Goal: Information Seeking & Learning: Learn about a topic

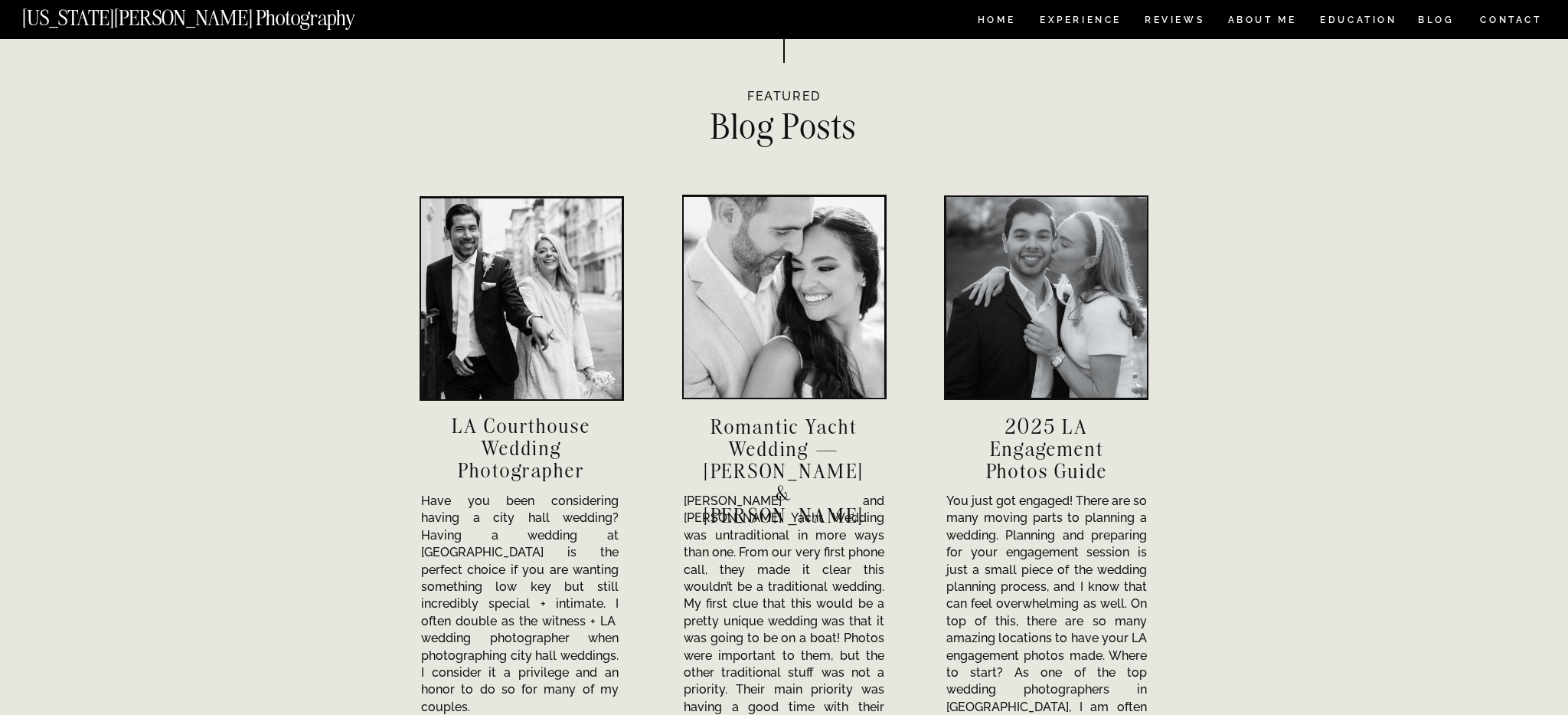
scroll to position [4789, 0]
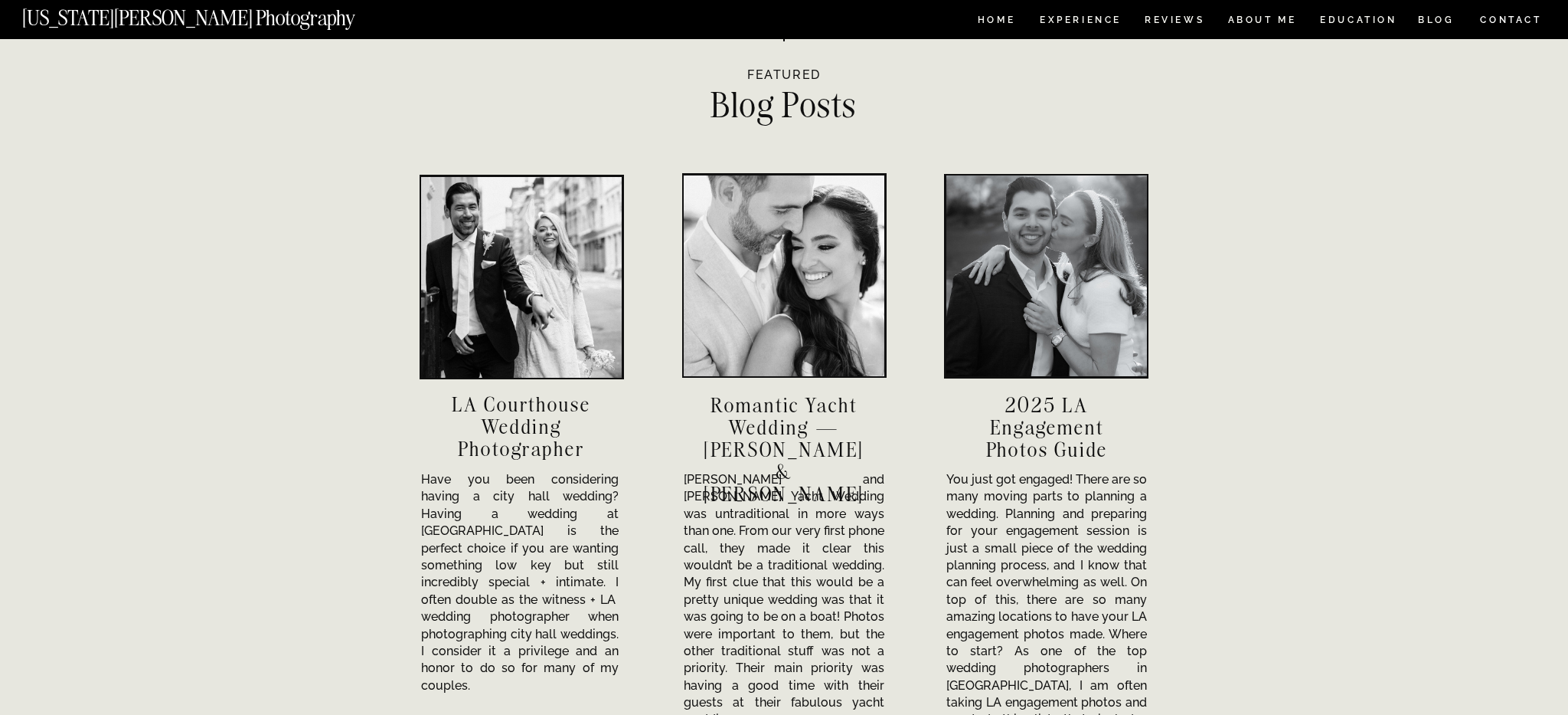
click at [515, 300] on div at bounding box center [521, 277] width 201 height 201
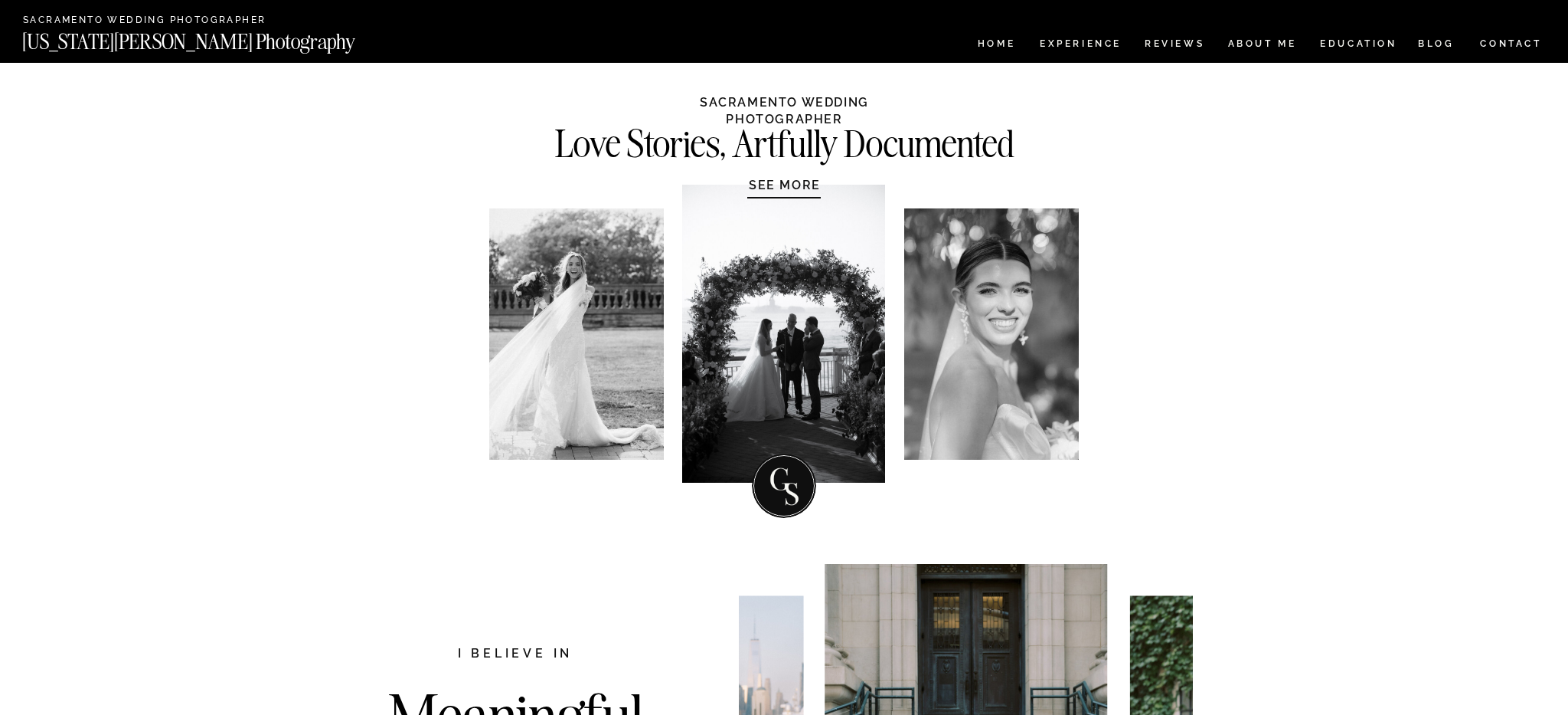
scroll to position [0, 0]
click at [1097, 46] on nav "Experience" at bounding box center [1079, 46] width 80 height 13
click at [1176, 42] on nav "REVIEWS" at bounding box center [1173, 46] width 58 height 13
click at [1266, 41] on nav "ABOUT ME" at bounding box center [1262, 46] width 70 height 13
click at [1001, 43] on nav "HOME" at bounding box center [997, 46] width 44 height 13
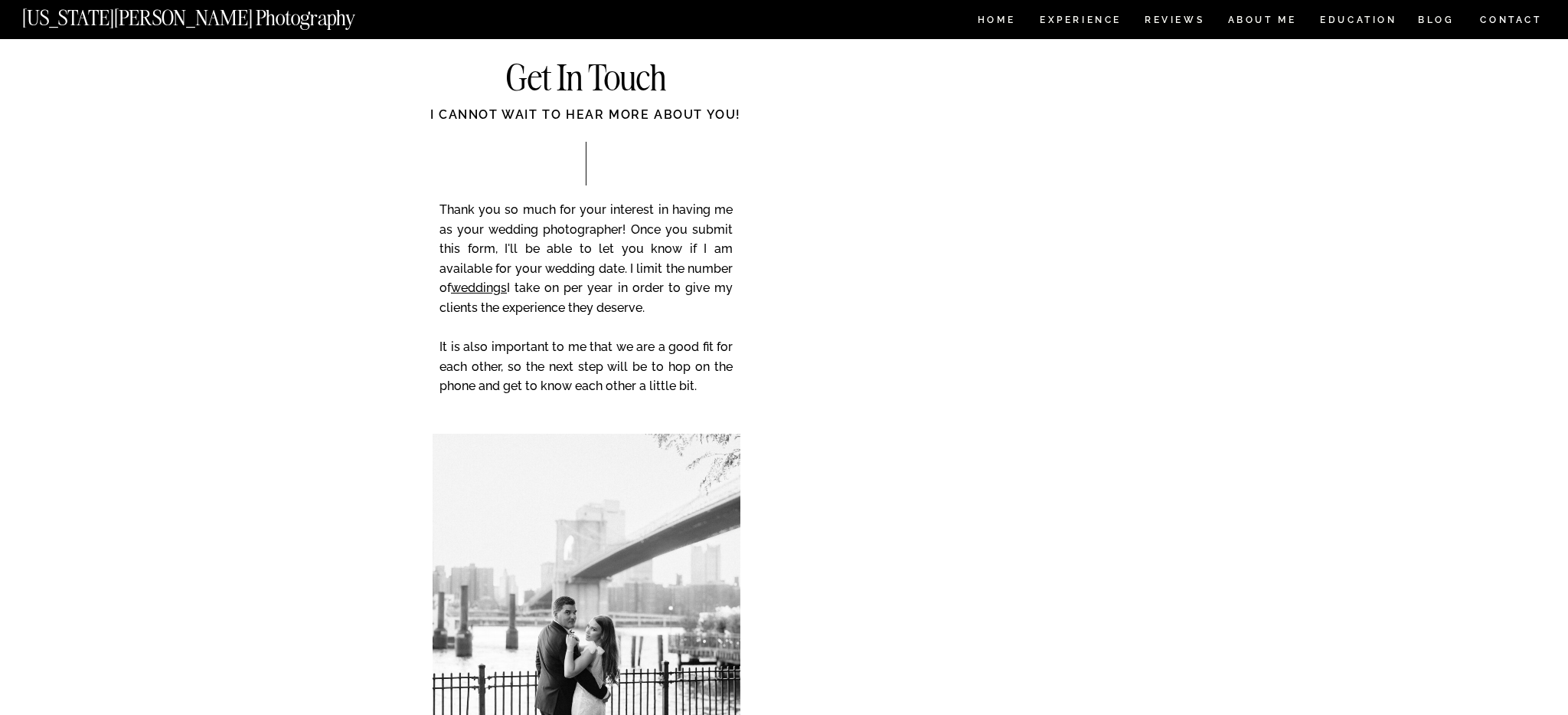
scroll to position [6248, 0]
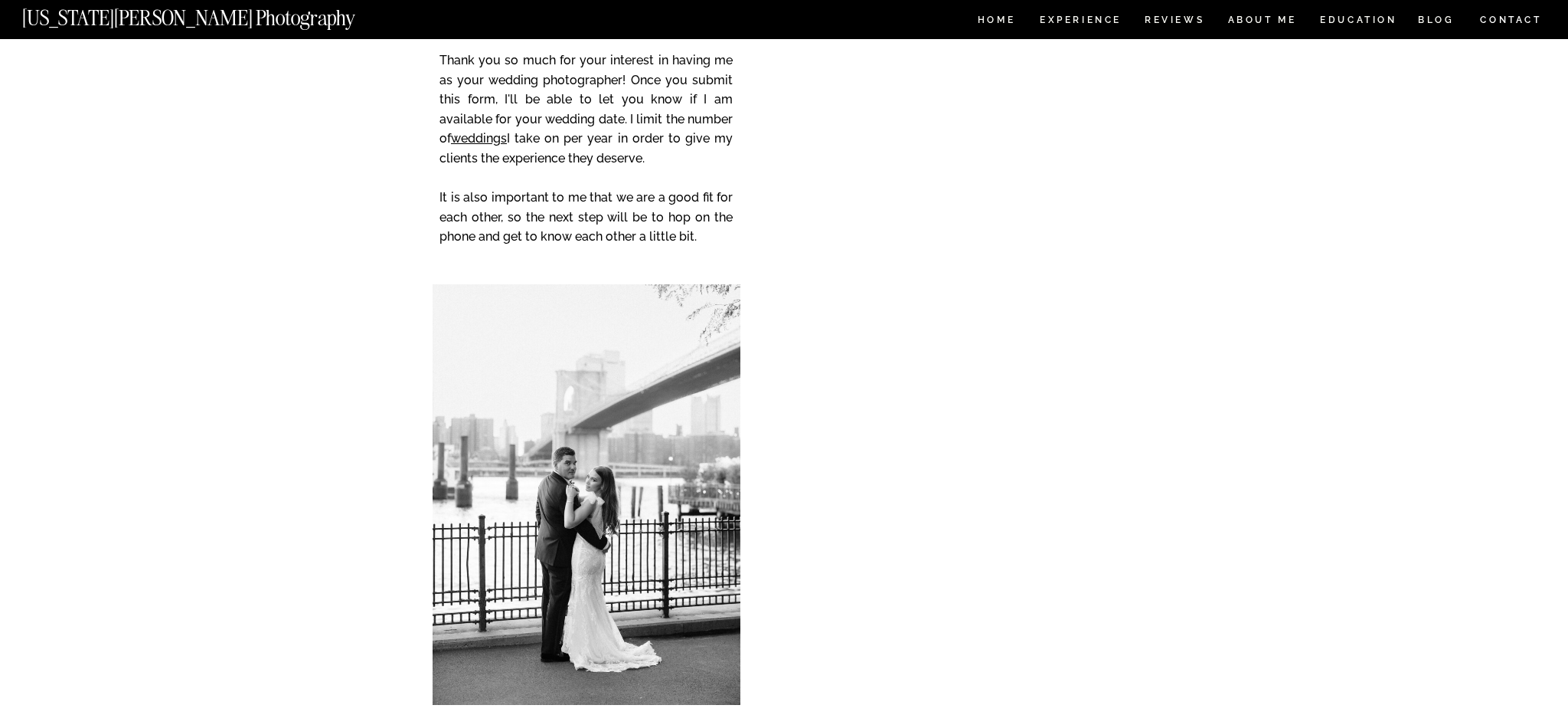
scroll to position [6357, 0]
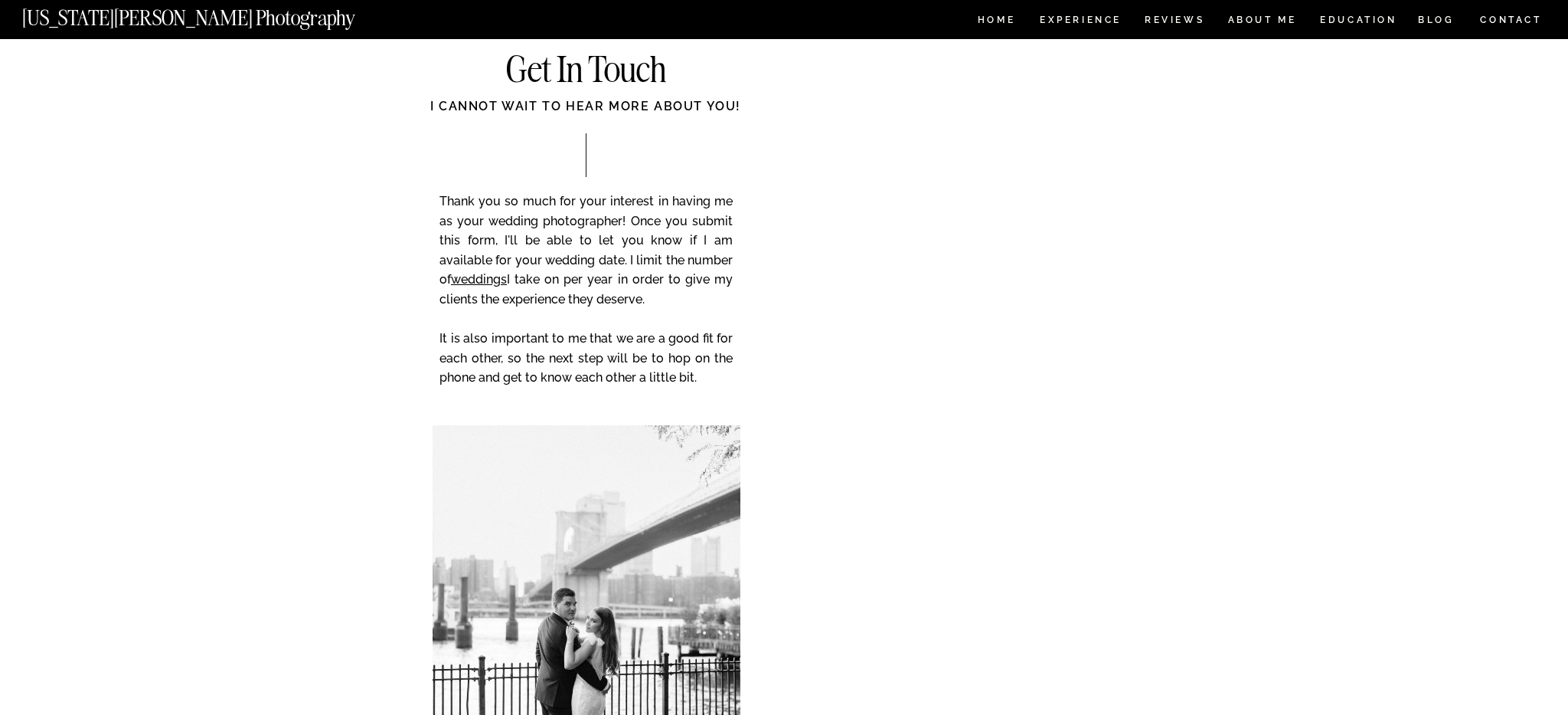
scroll to position [6212, 0]
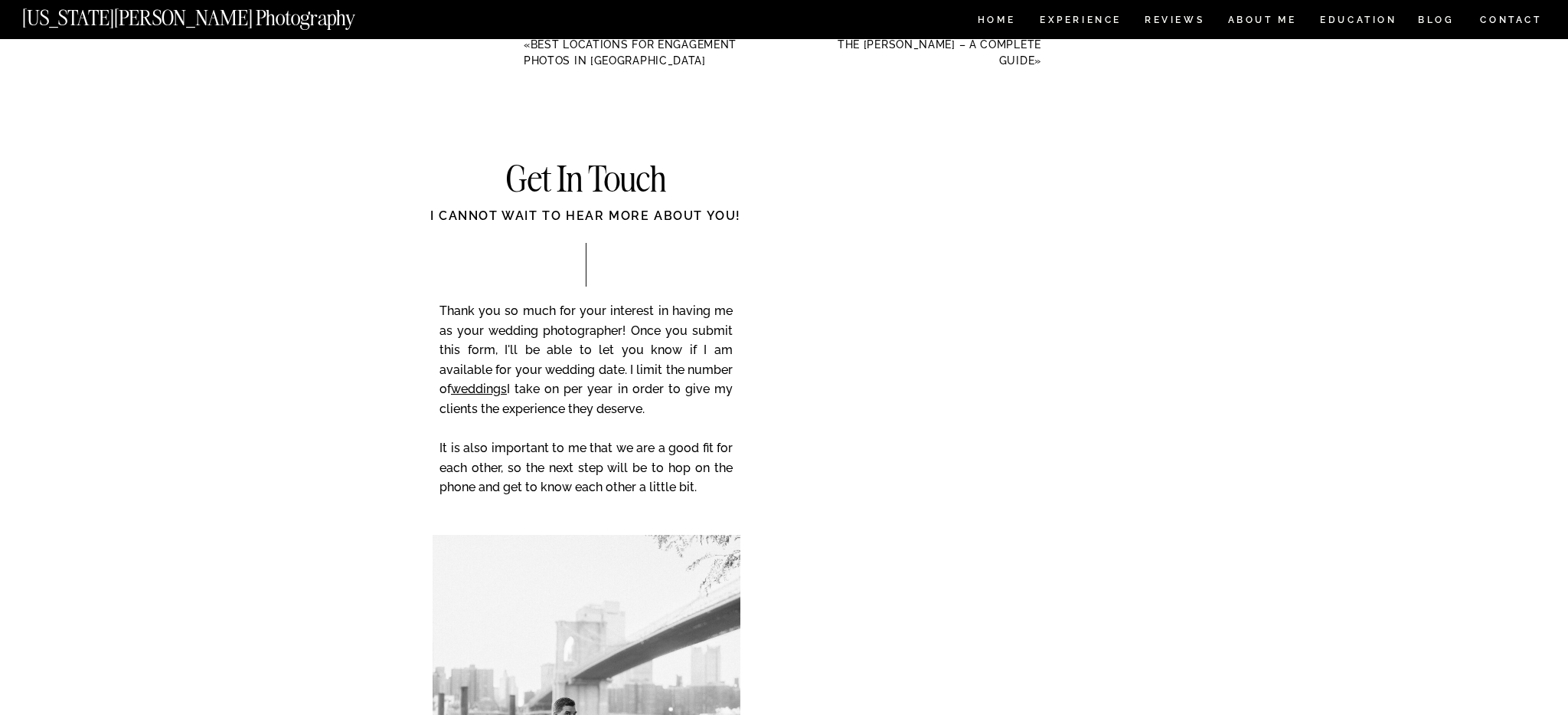
scroll to position [6102, 0]
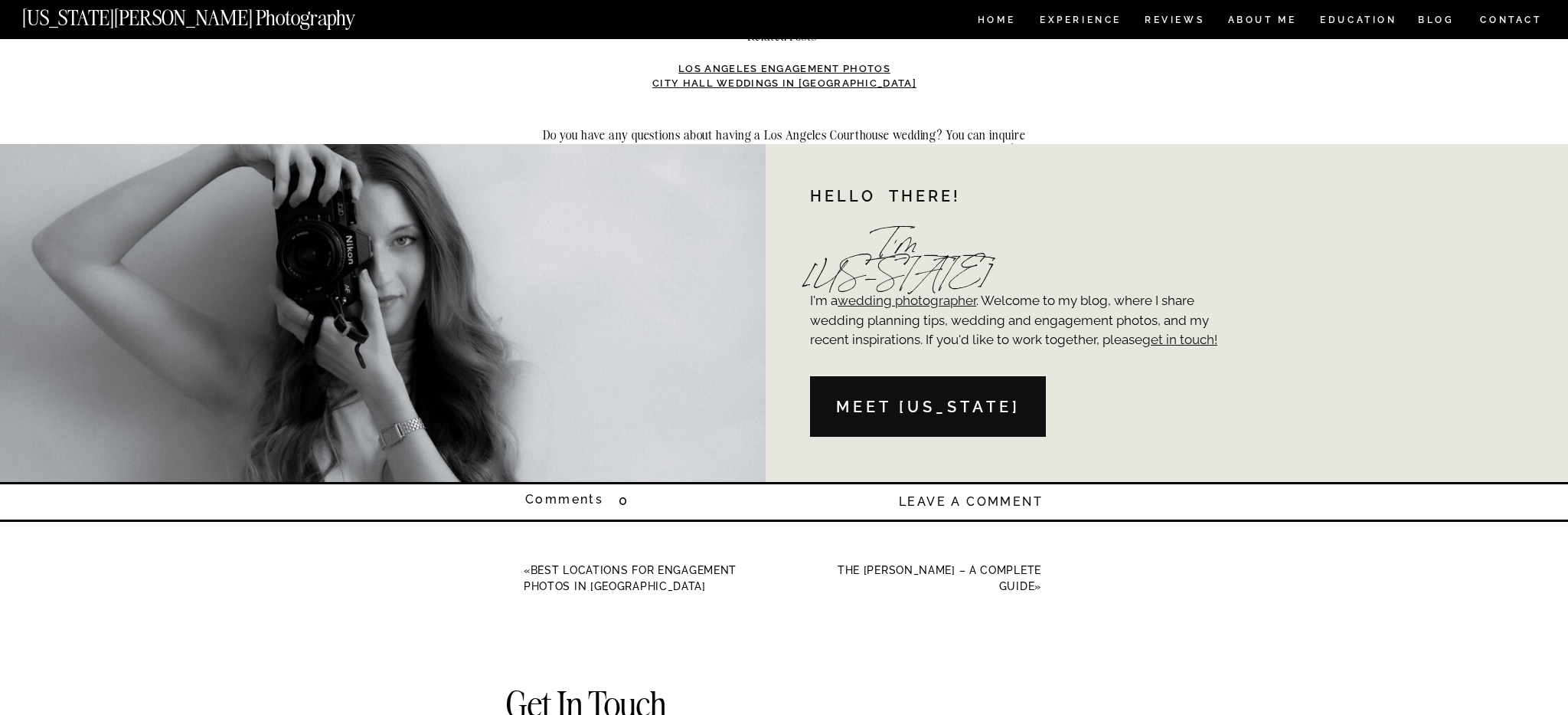
scroll to position [5589, 0]
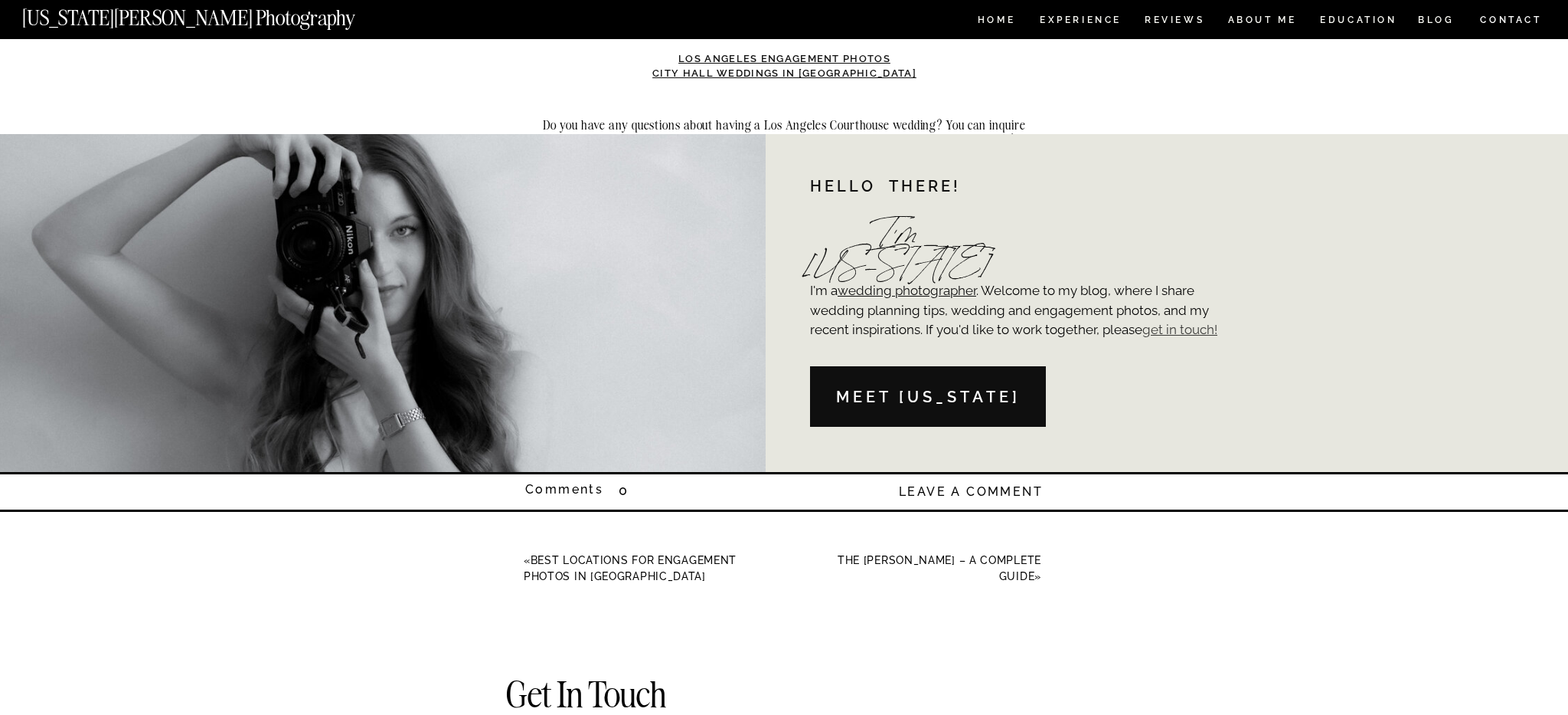
click at [1187, 334] on link "get in touch!" at bounding box center [1180, 329] width 75 height 15
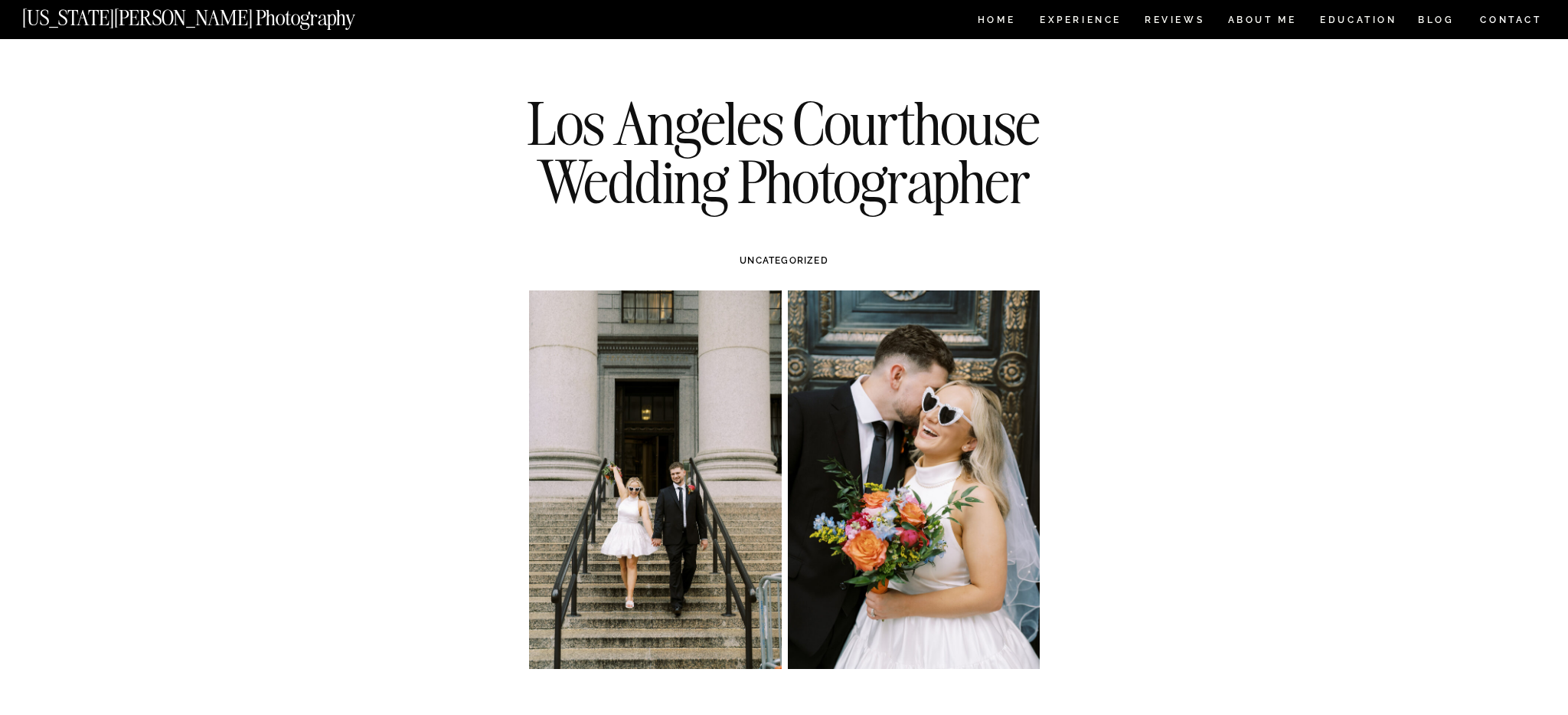
scroll to position [0, 0]
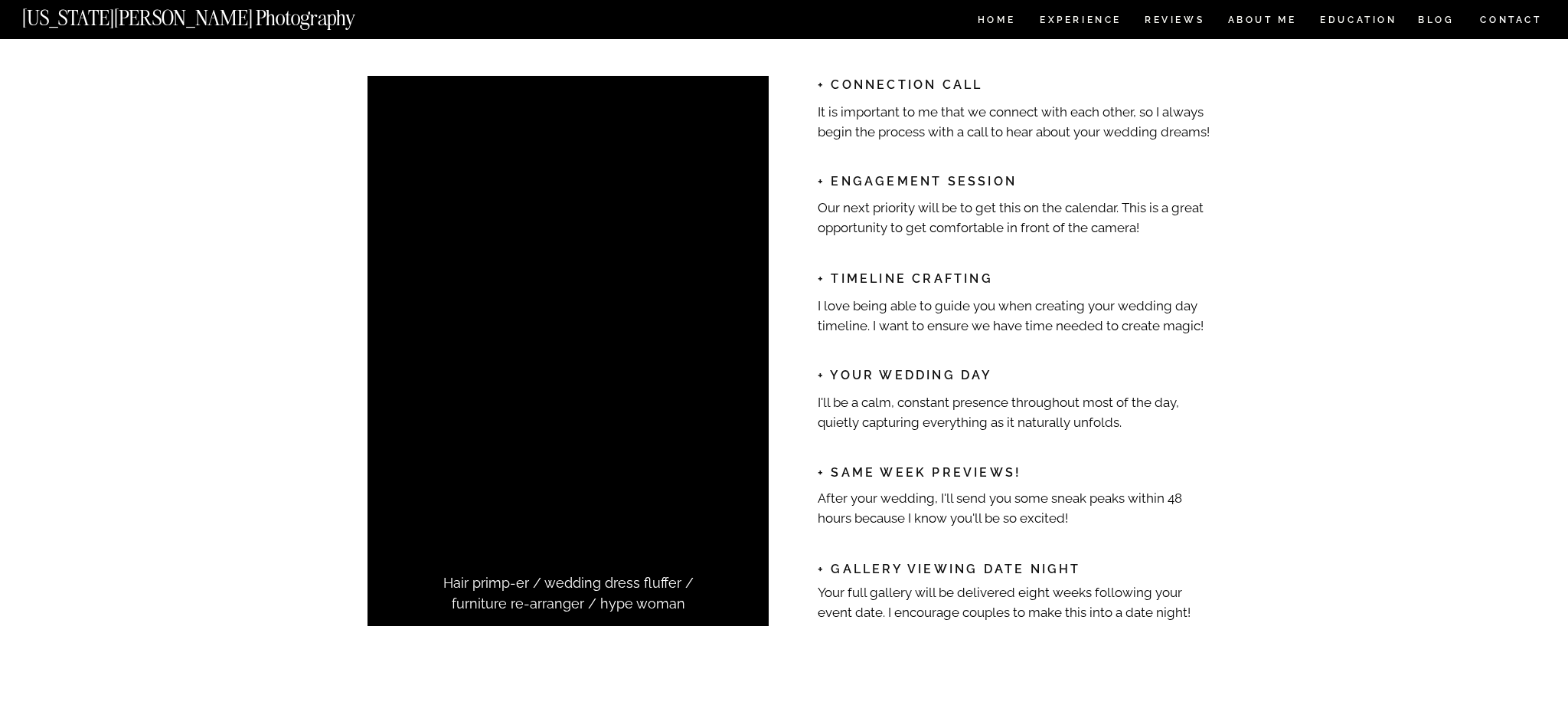
scroll to position [2348, 0]
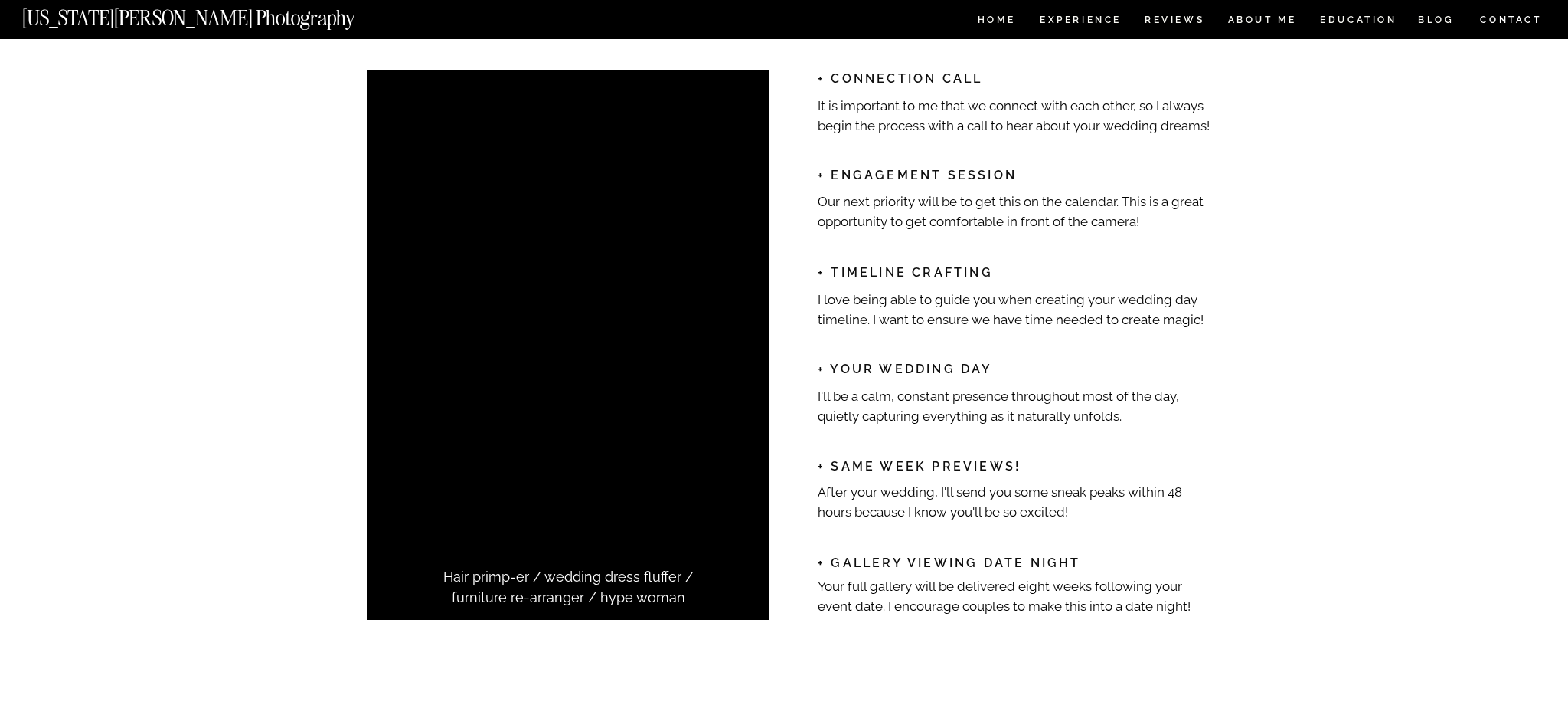
click at [557, 342] on div at bounding box center [568, 345] width 397 height 546
drag, startPoint x: 571, startPoint y: 571, endPoint x: 699, endPoint y: 574, distance: 128.0
click at [699, 574] on p "Hair primp-er / wedding dress fluffer / furniture re-arranger / hype woman" at bounding box center [568, 581] width 287 height 29
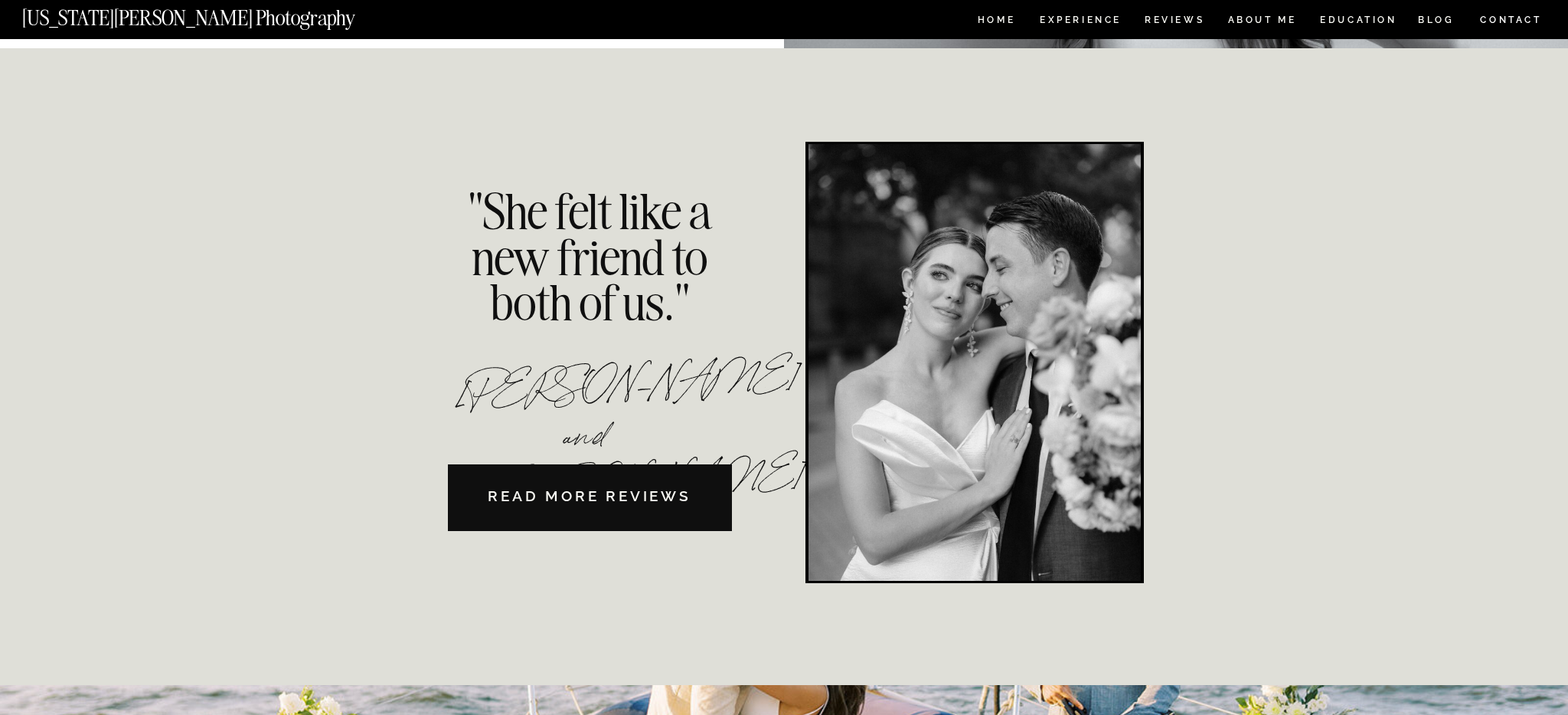
scroll to position [3394, 0]
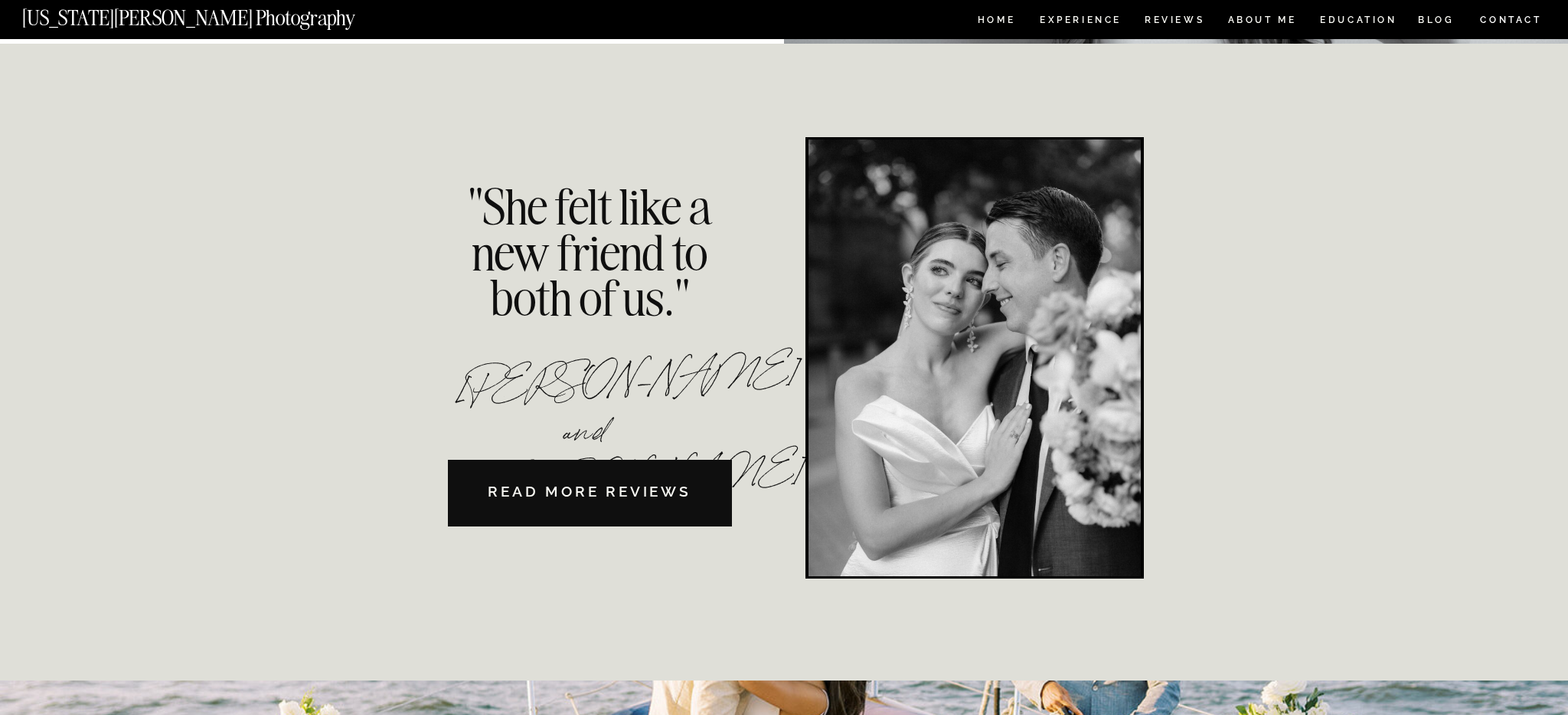
click at [1363, 412] on div "HOME Experience EDUCATION REVIEWS ABOUT ME CONTACT BLOG Get in Touch CONTACT BL…" at bounding box center [784, 490] width 1568 height 7767
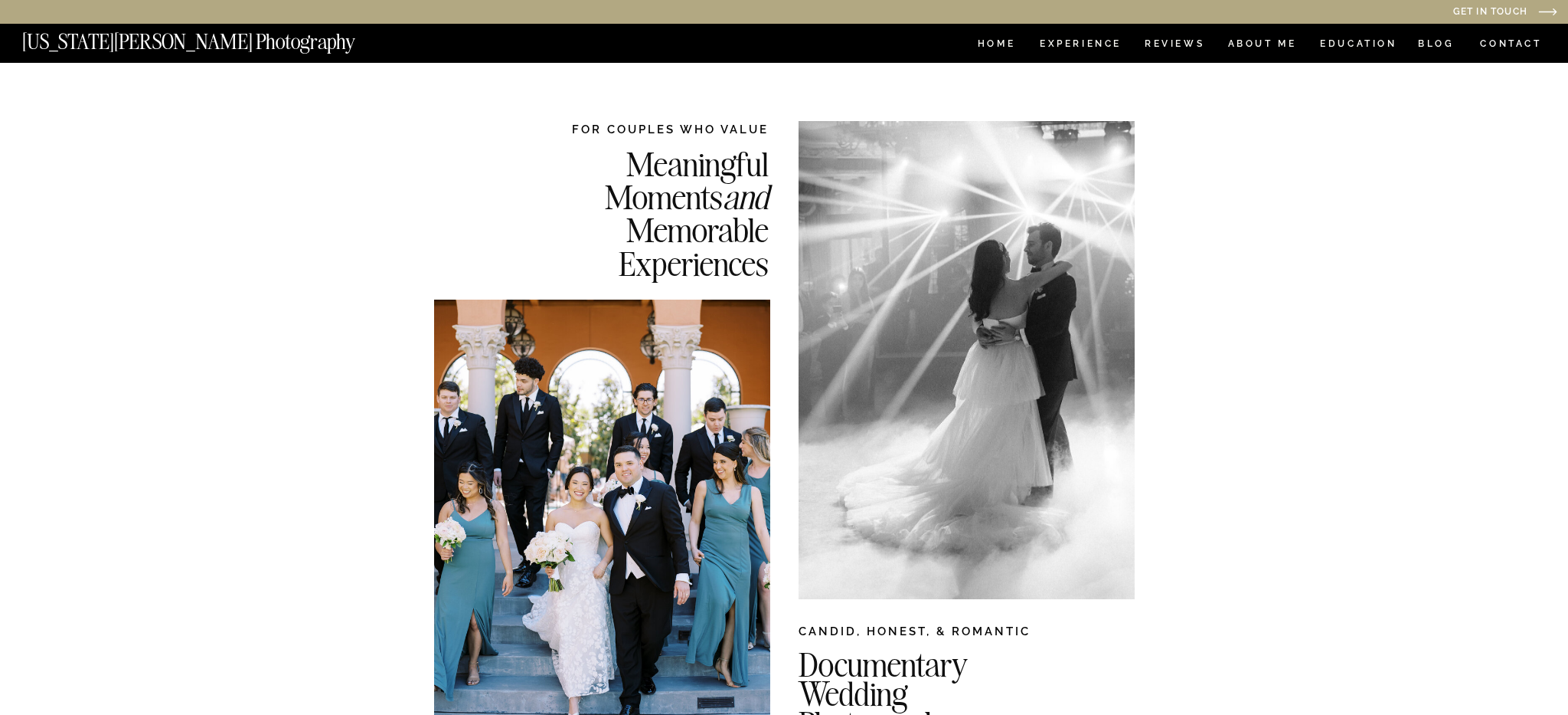
scroll to position [0, 0]
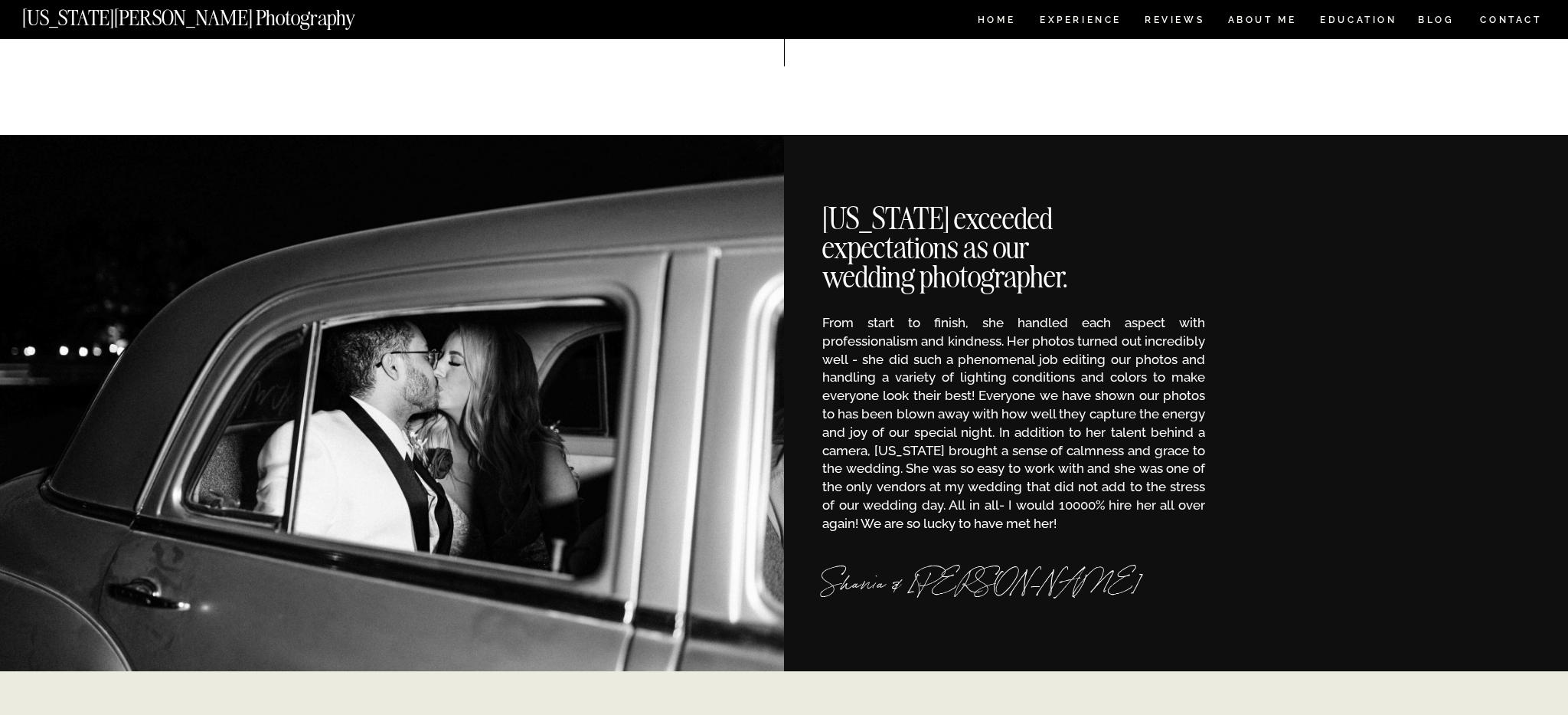
scroll to position [181, 0]
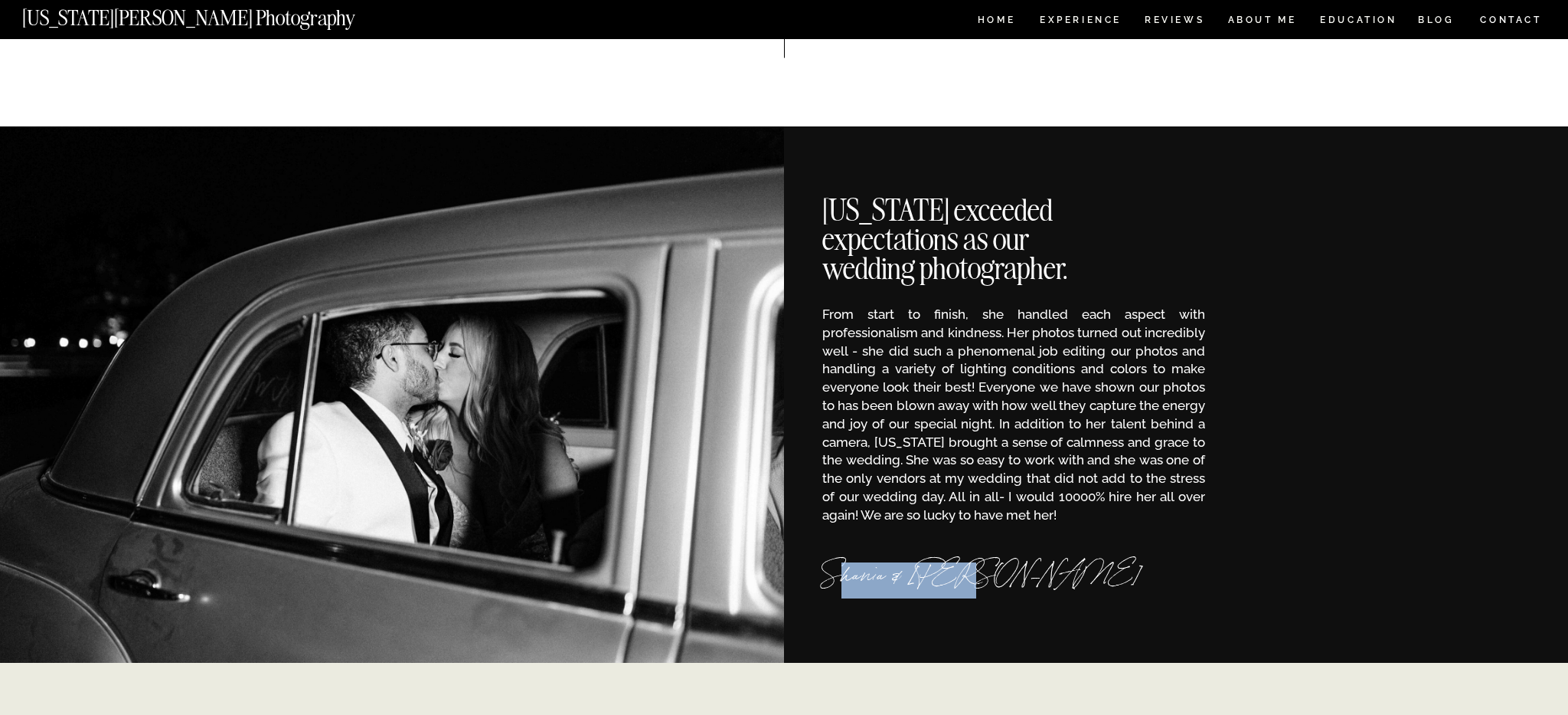
drag, startPoint x: 840, startPoint y: 578, endPoint x: 953, endPoint y: 578, distance: 113.0
click at [953, 578] on h3 "Shania & [PERSON_NAME]" at bounding box center [1014, 578] width 383 height 33
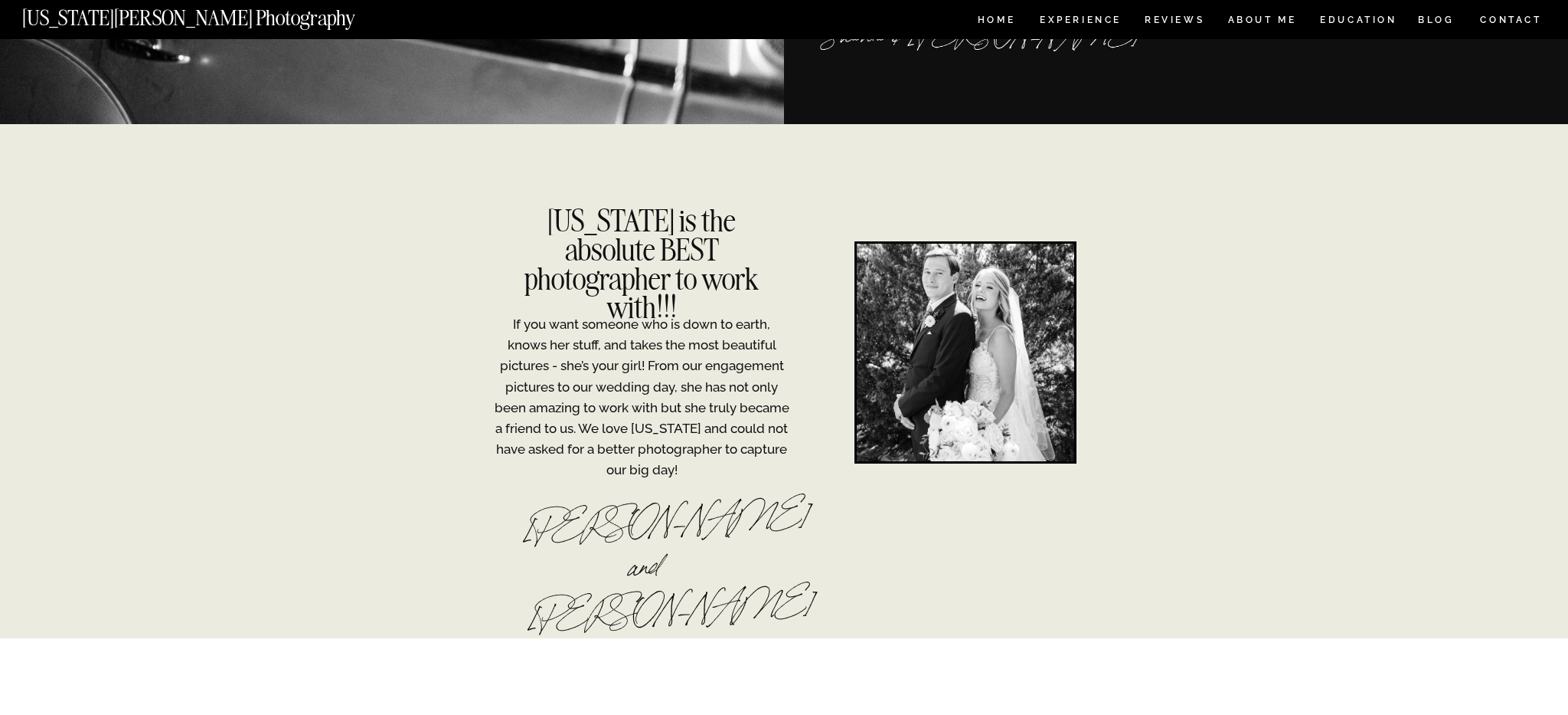
scroll to position [685, 0]
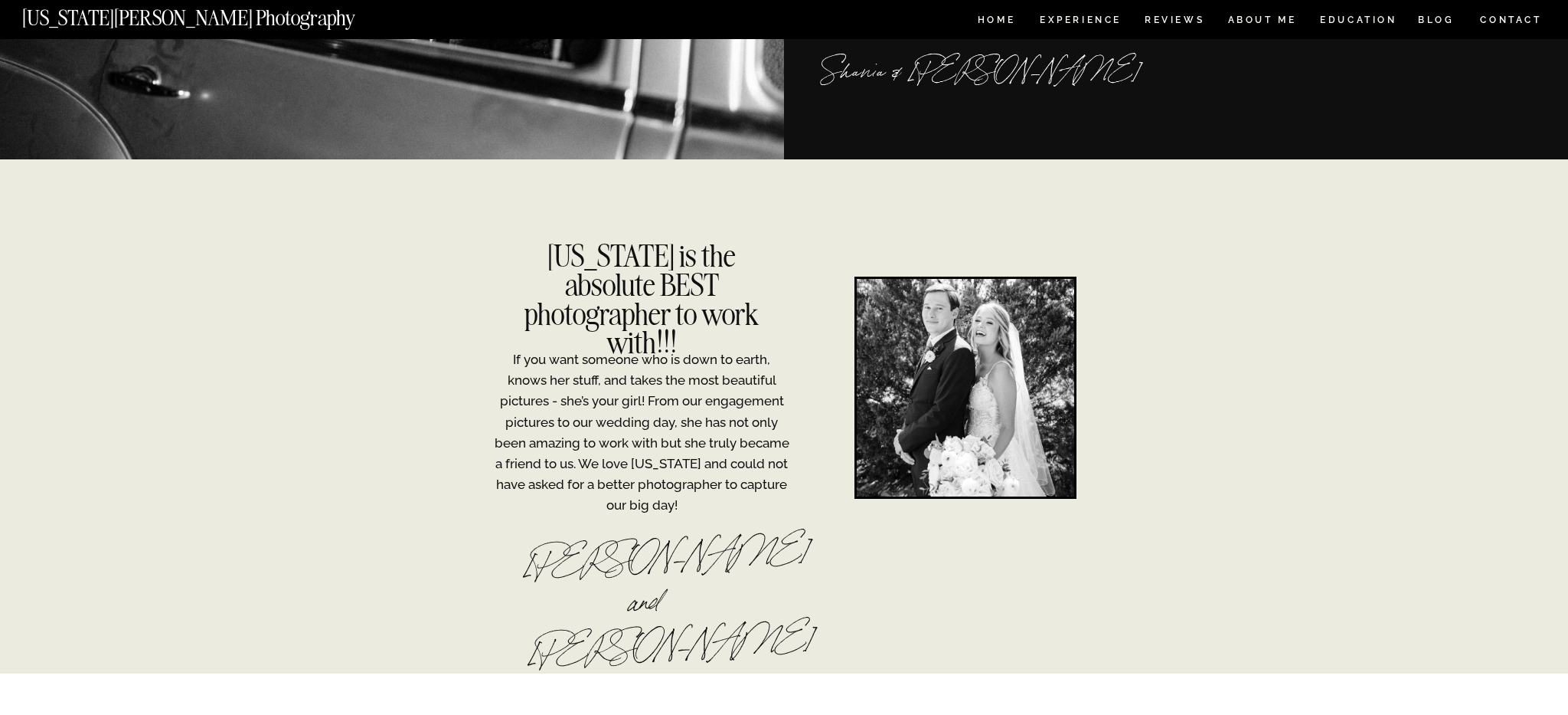
click at [979, 359] on div at bounding box center [966, 388] width 218 height 218
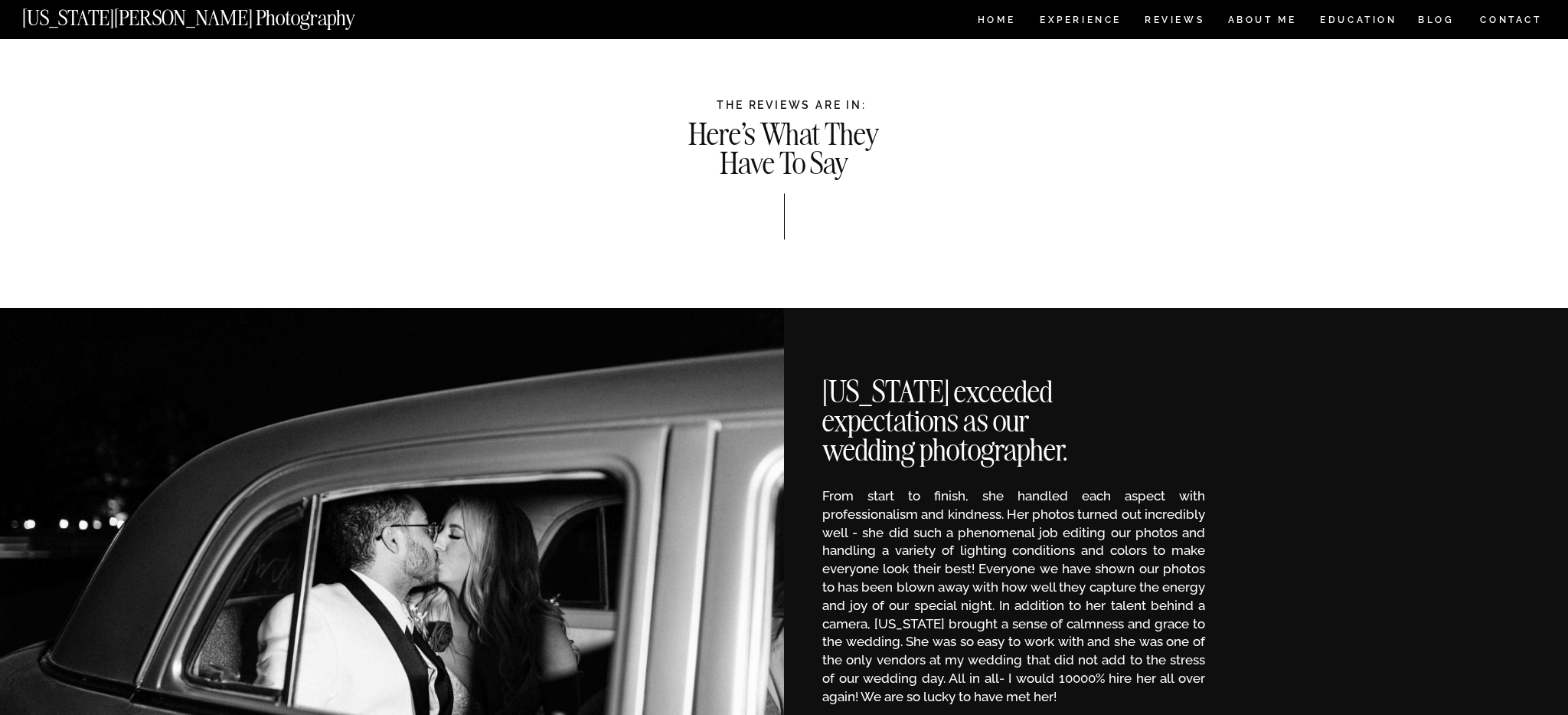
scroll to position [0, 0]
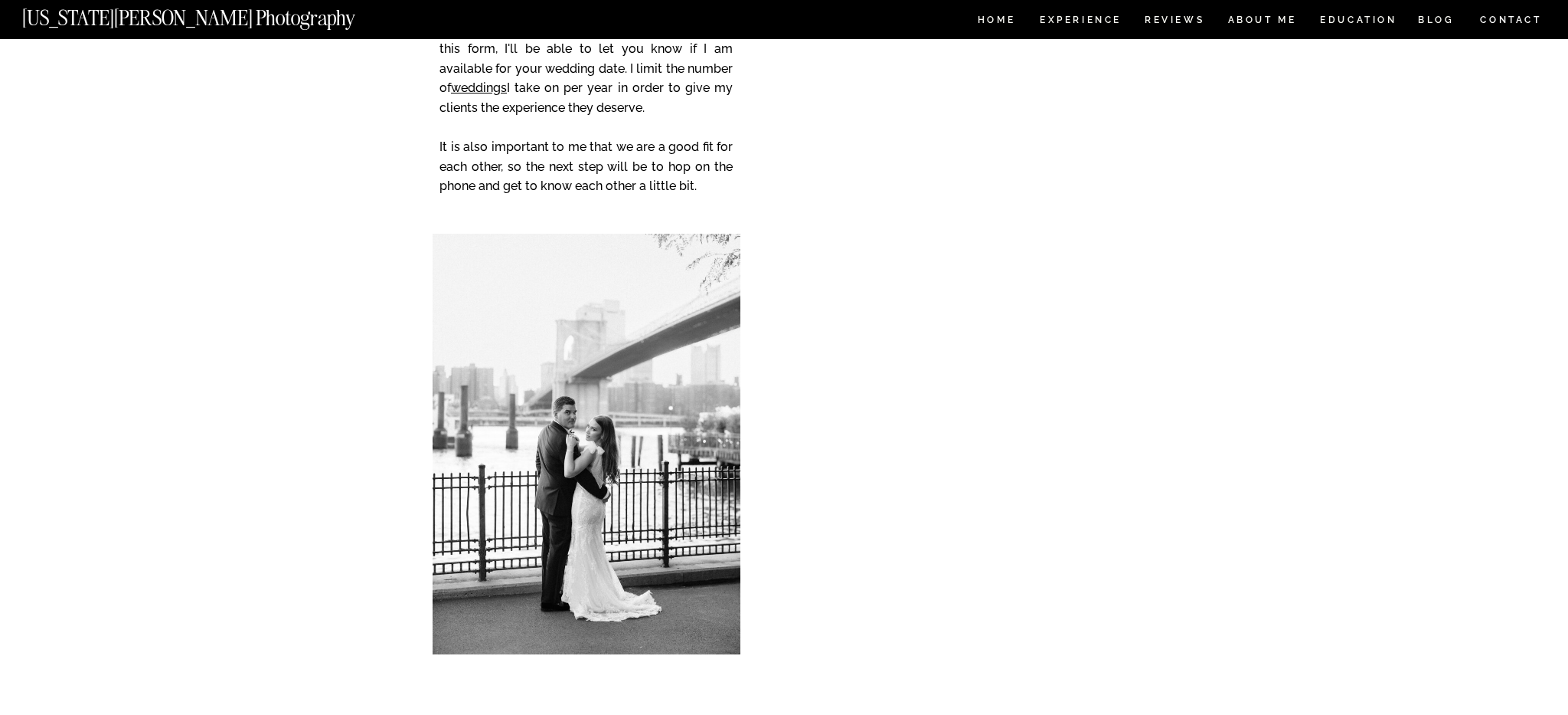
scroll to position [2783, 0]
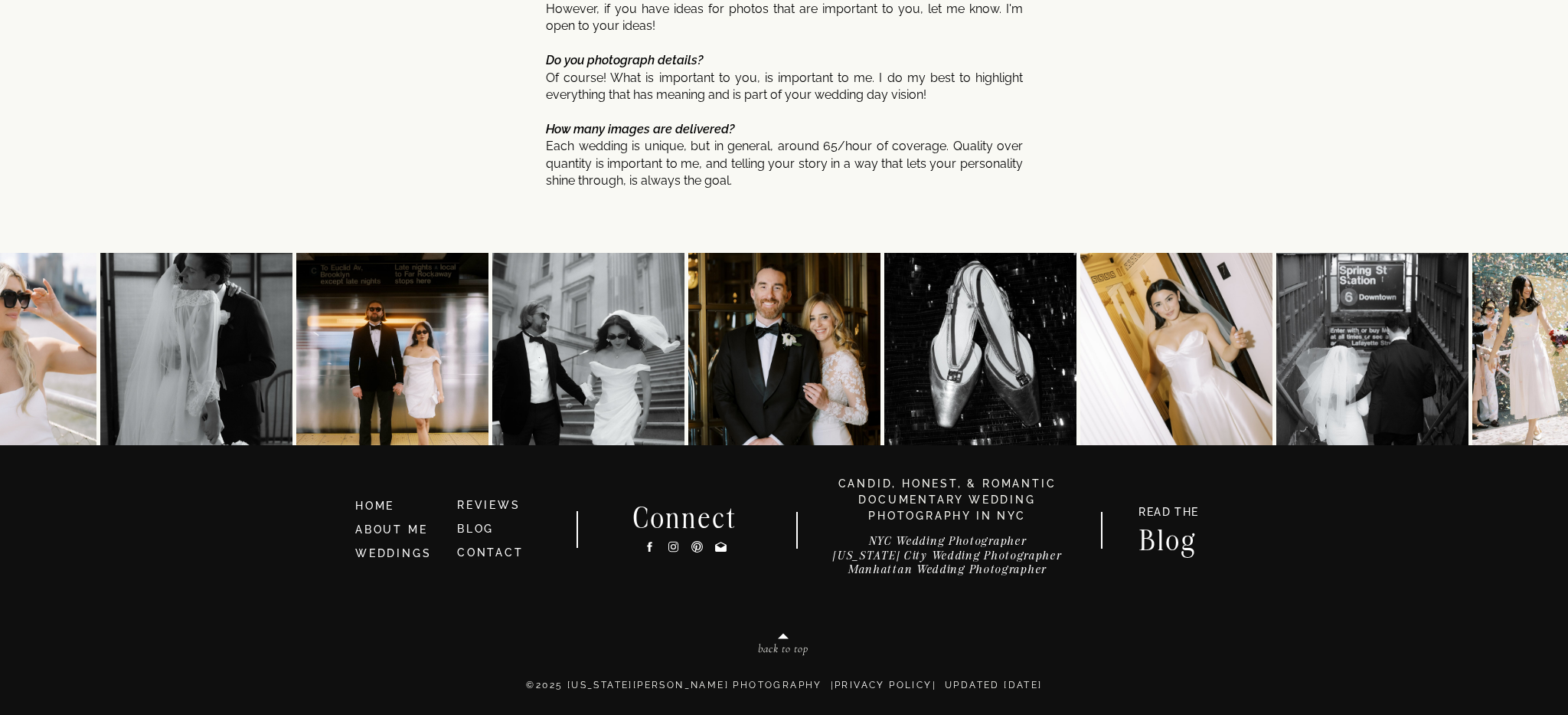
scroll to position [8132, 0]
